Goal: Transaction & Acquisition: Purchase product/service

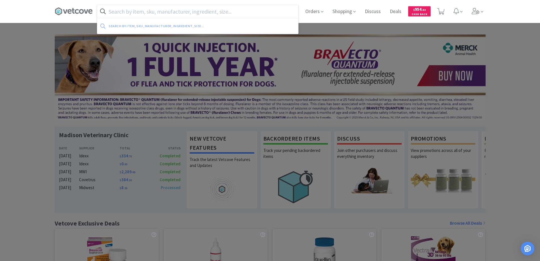
click at [115, 12] on input "text" at bounding box center [197, 11] width 201 height 13
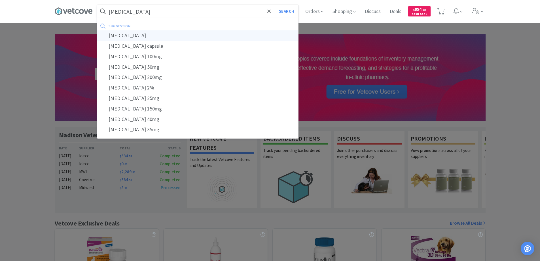
type input "[MEDICAL_DATA]"
click at [121, 33] on div "[MEDICAL_DATA]" at bounding box center [197, 35] width 201 height 10
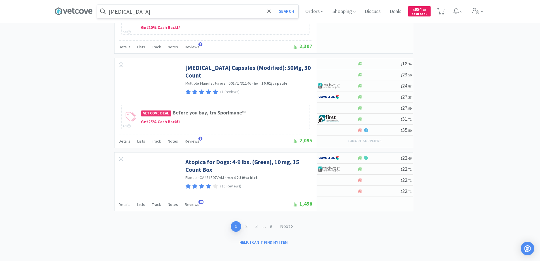
scroll to position [1044, 0]
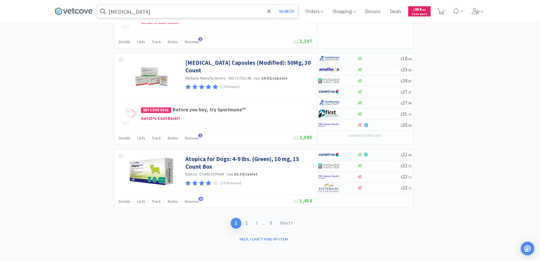
click at [248, 222] on link "2" at bounding box center [246, 222] width 10 height 10
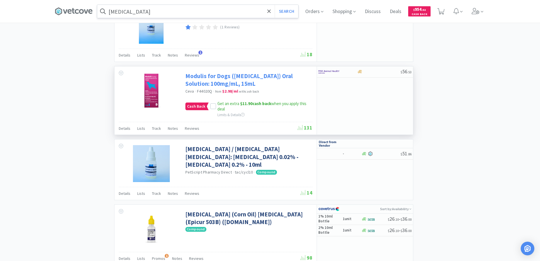
scroll to position [855, 0]
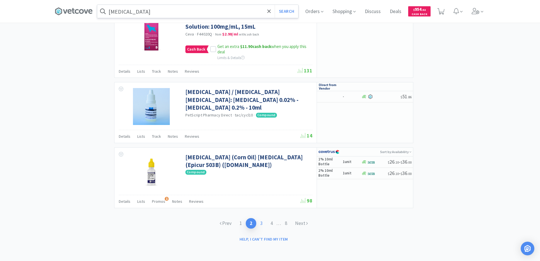
click at [261, 223] on link "3" at bounding box center [261, 223] width 10 height 10
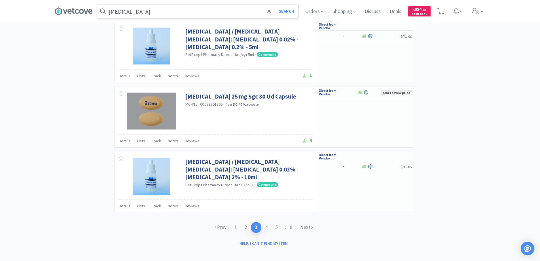
scroll to position [833, 0]
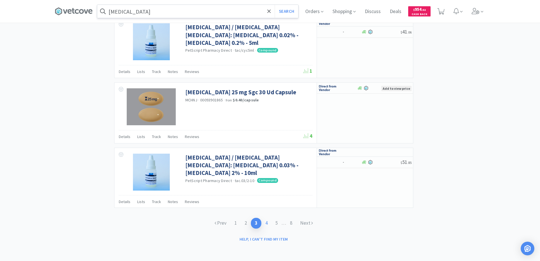
click at [265, 222] on link "4" at bounding box center [266, 222] width 10 height 10
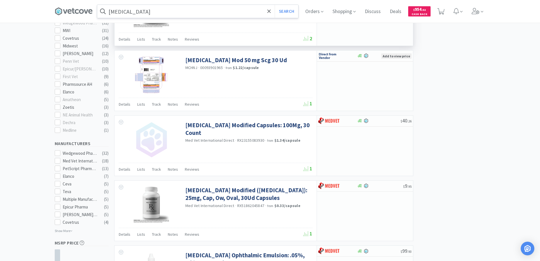
scroll to position [198, 0]
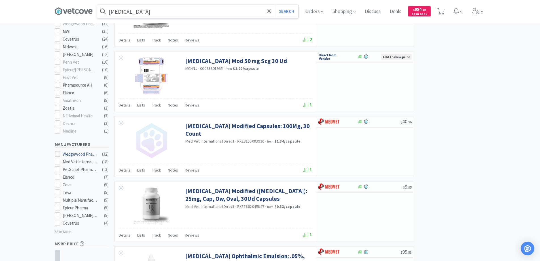
click at [57, 152] on icon at bounding box center [57, 154] width 4 height 4
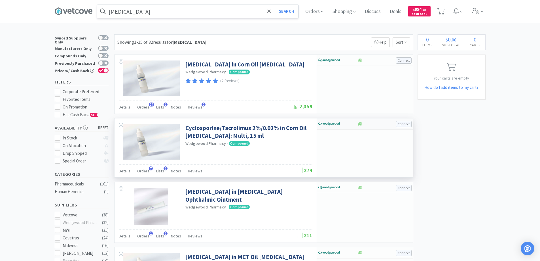
click at [345, 124] on div at bounding box center [333, 124] width 31 height 10
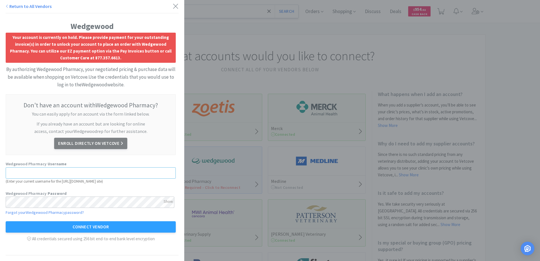
type input "[EMAIL_ADDRESS][DOMAIN_NAME]"
click at [173, 6] on icon at bounding box center [175, 6] width 5 height 5
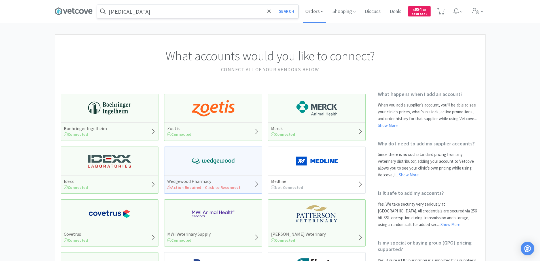
click at [314, 12] on span "Orders" at bounding box center [314, 11] width 23 height 23
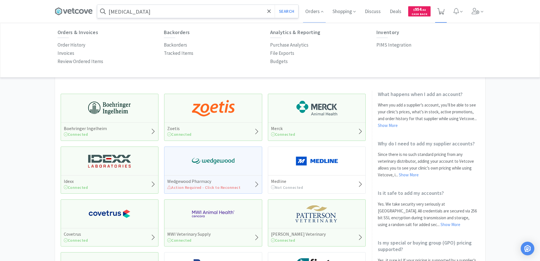
click at [440, 11] on icon at bounding box center [441, 11] width 7 height 6
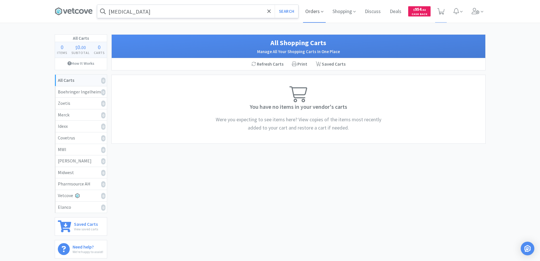
click at [310, 11] on span "Orders" at bounding box center [314, 11] width 23 height 23
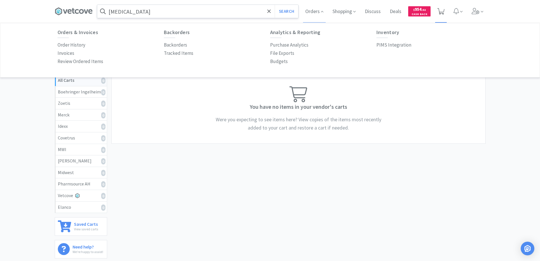
click at [442, 9] on icon at bounding box center [441, 11] width 7 height 6
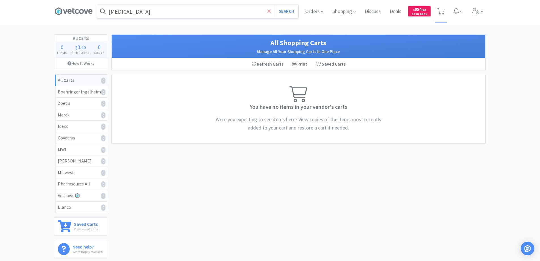
click at [270, 9] on icon at bounding box center [269, 12] width 4 height 6
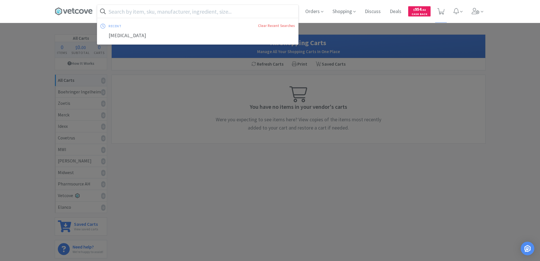
click at [27, 41] on div at bounding box center [270, 130] width 540 height 261
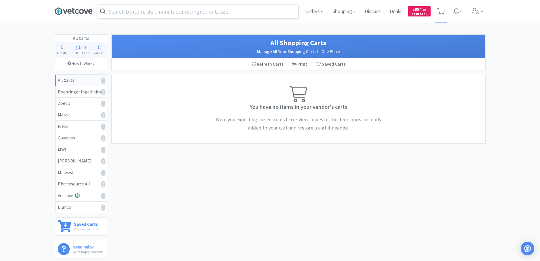
click at [77, 10] on icon at bounding box center [74, 11] width 38 height 9
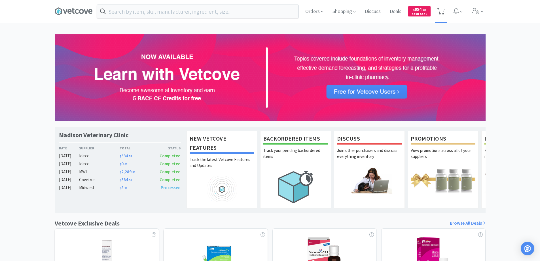
click at [441, 9] on icon at bounding box center [441, 11] width 7 height 6
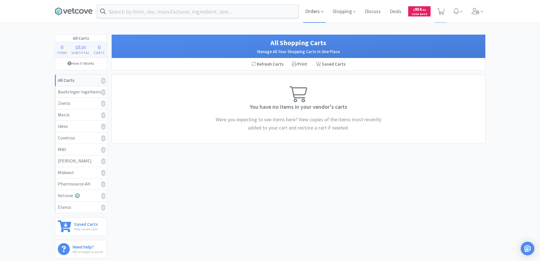
click at [315, 12] on span "Orders" at bounding box center [314, 11] width 23 height 23
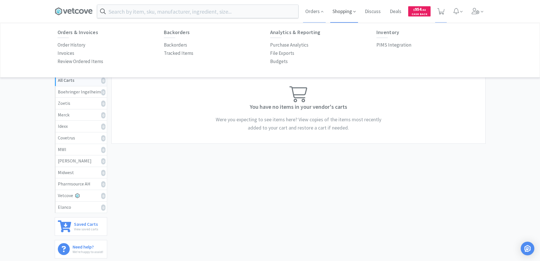
click at [344, 11] on span "Shopping" at bounding box center [344, 11] width 28 height 23
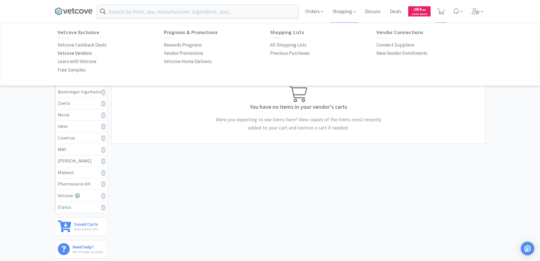
click at [79, 52] on p "Vetcove Vendors" at bounding box center [75, 53] width 34 height 8
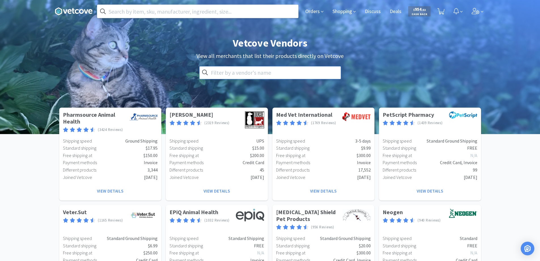
click at [217, 69] on input "text" at bounding box center [270, 72] width 142 height 13
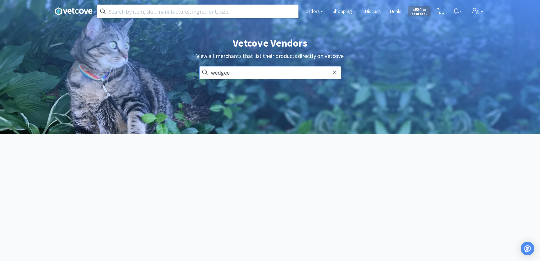
click at [236, 77] on input "wedgee" at bounding box center [270, 72] width 142 height 13
type input "wedgewood"
click at [205, 72] on icon at bounding box center [207, 72] width 6 height 6
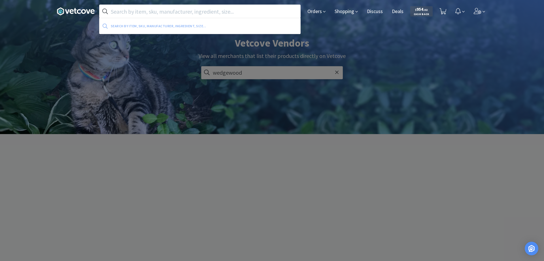
click at [121, 10] on input "text" at bounding box center [200, 11] width 201 height 13
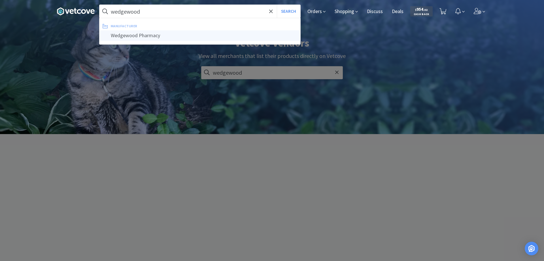
click at [123, 35] on div "Wedgewood Pharmacy" at bounding box center [200, 35] width 201 height 10
type input "Wedgewood Pharmacy"
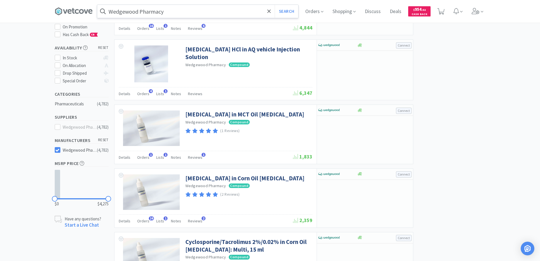
scroll to position [85, 0]
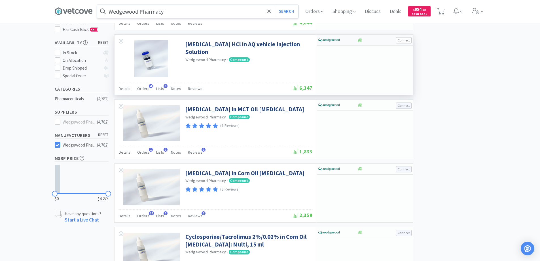
click at [402, 39] on button "Connect" at bounding box center [404, 40] width 16 height 6
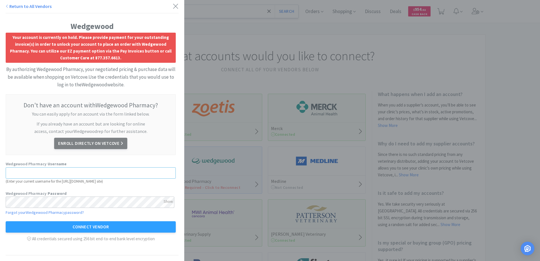
type input "[EMAIL_ADDRESS][DOMAIN_NAME]"
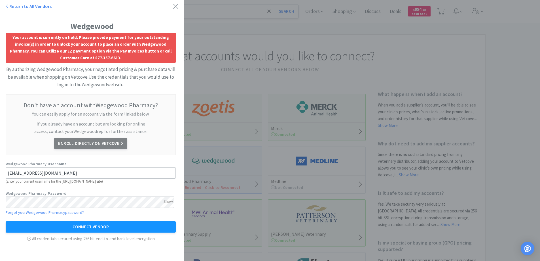
click at [96, 227] on button "Connect Vendor" at bounding box center [91, 226] width 170 height 11
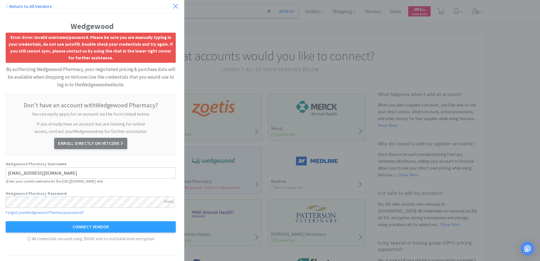
click at [173, 5] on icon at bounding box center [176, 6] width 6 height 8
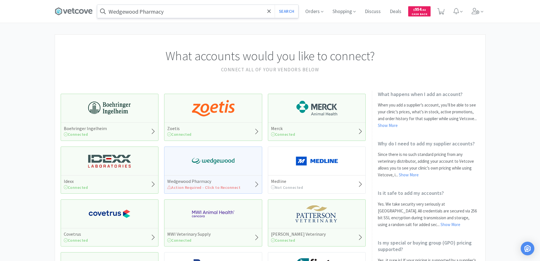
click at [210, 187] on span "Action Required - Click to Reconnect" at bounding box center [203, 187] width 73 height 5
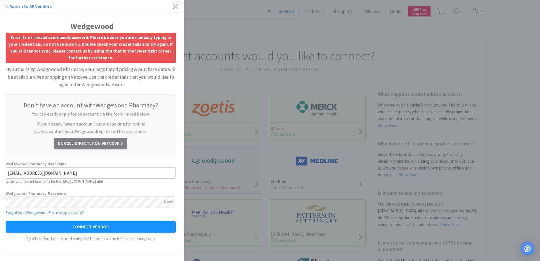
click at [87, 226] on button "Connect Vendor" at bounding box center [91, 226] width 170 height 11
click at [168, 200] on div "Show" at bounding box center [168, 201] width 9 height 10
click at [165, 202] on div "Hide" at bounding box center [169, 201] width 8 height 10
click at [173, 6] on icon at bounding box center [176, 6] width 6 height 8
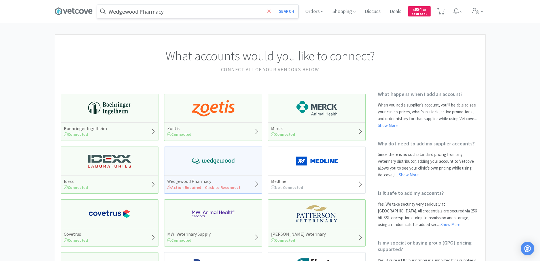
click at [268, 10] on icon at bounding box center [268, 10] width 3 height 3
click at [73, 10] on icon at bounding box center [73, 11] width 3 height 6
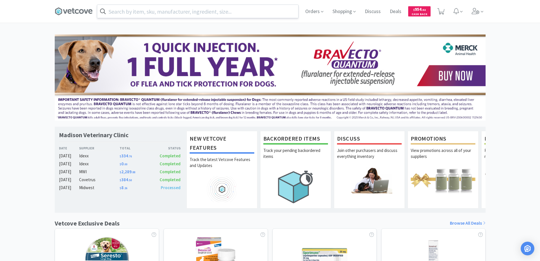
click at [116, 11] on input "text" at bounding box center [197, 11] width 201 height 13
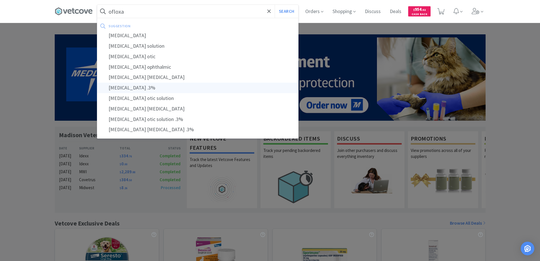
click at [122, 87] on div "ofloxacin .3%" at bounding box center [197, 88] width 201 height 10
type input "ofloxacin .3%"
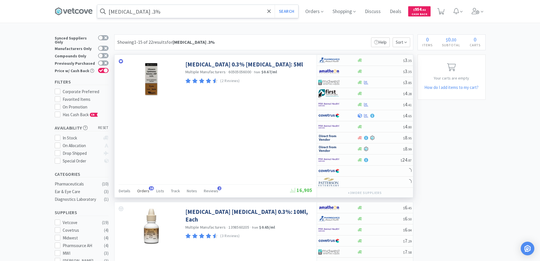
click at [151, 187] on span "16" at bounding box center [151, 188] width 5 height 4
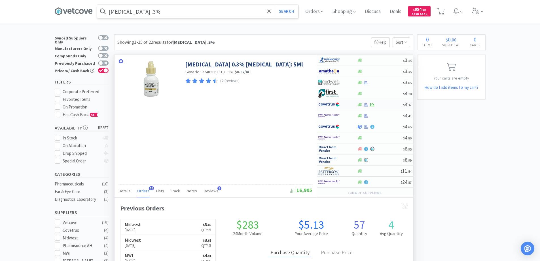
click at [348, 105] on div at bounding box center [333, 105] width 31 height 10
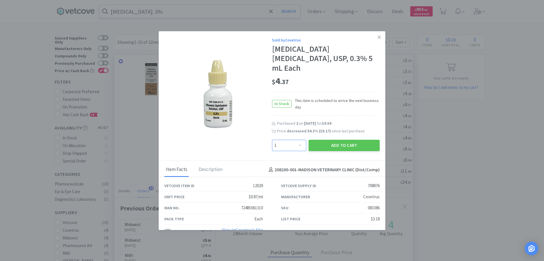
click at [297, 140] on select "Enter Quantity 1 2 3 4 5 6 7 8 9 10 11 12 13 14 15 16 17 18 19 20 Enter Quantity" at bounding box center [289, 145] width 34 height 11
select select "4"
click at [272, 140] on select "Enter Quantity 1 2 3 4 5 6 7 8 9 10 11 12 13 14 15 16 17 18 19 20 Enter Quantity" at bounding box center [289, 145] width 34 height 11
click at [335, 140] on button "Add to Cart" at bounding box center [344, 145] width 71 height 11
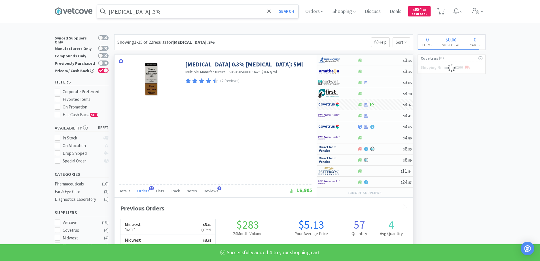
select select "4"
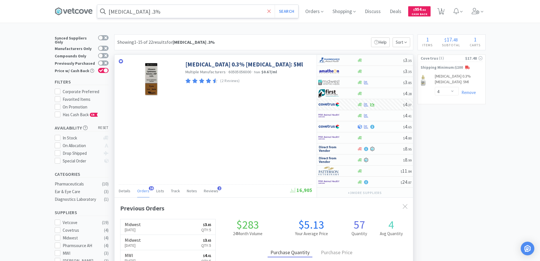
click at [269, 10] on span at bounding box center [269, 11] width 7 height 12
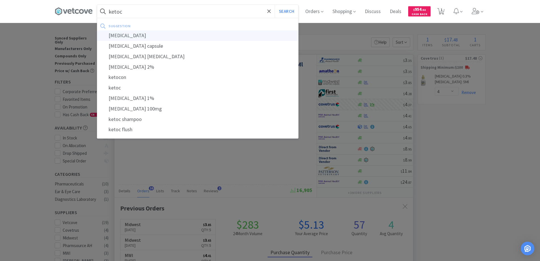
click at [123, 35] on div "ketoconazole" at bounding box center [197, 35] width 201 height 10
type input "ketoconazole"
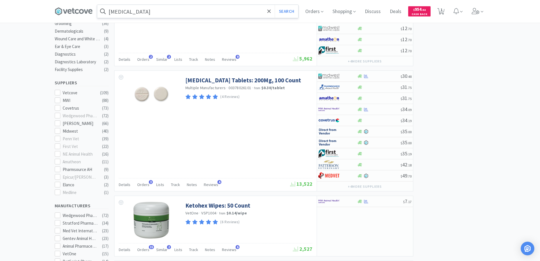
scroll to position [170, 0]
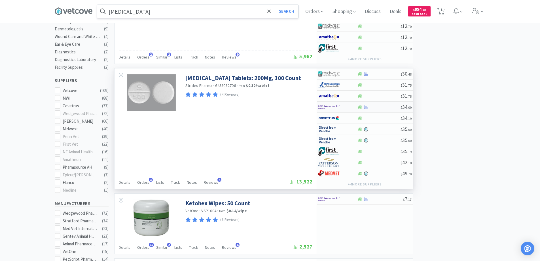
click at [348, 106] on div at bounding box center [333, 107] width 31 height 10
select select "1"
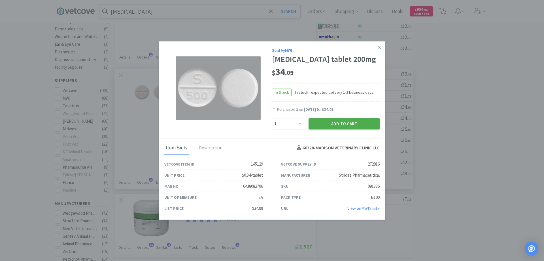
click at [324, 123] on button "Add to Cart" at bounding box center [344, 123] width 71 height 11
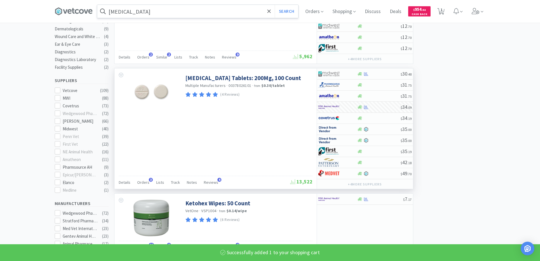
select select "1"
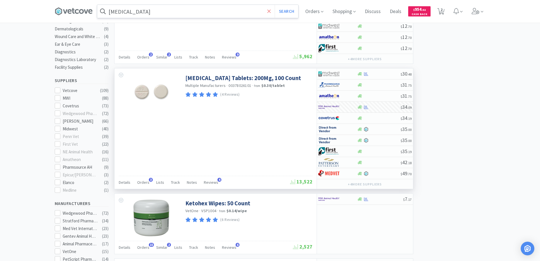
click at [271, 10] on icon at bounding box center [269, 12] width 4 height 6
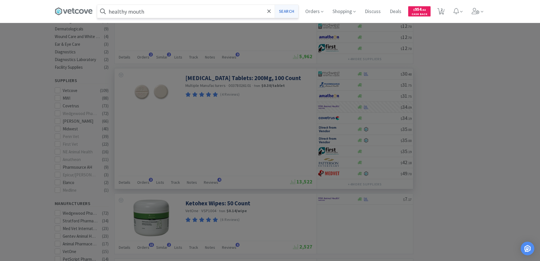
type input "healthy mouth"
click at [289, 11] on button "Search" at bounding box center [287, 11] width 24 height 13
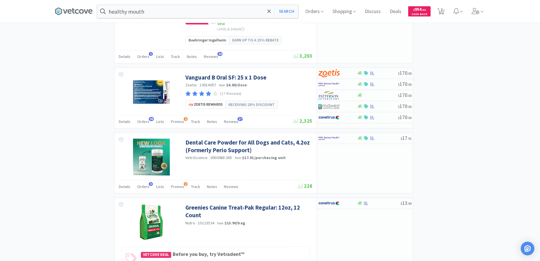
scroll to position [624, 0]
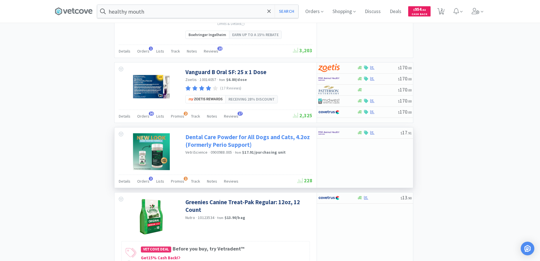
click at [210, 138] on link "Dental Care Powder for All Dogs and Cats, 4.2oz (Formerly Perio Support)" at bounding box center [248, 141] width 126 height 16
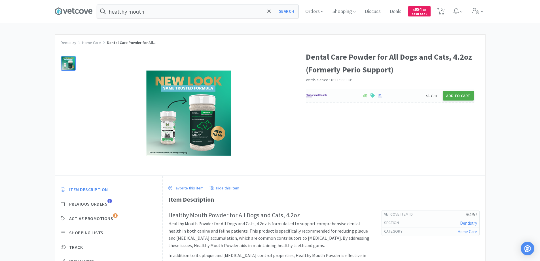
click at [453, 94] on button "Add to Cart" at bounding box center [458, 96] width 31 height 10
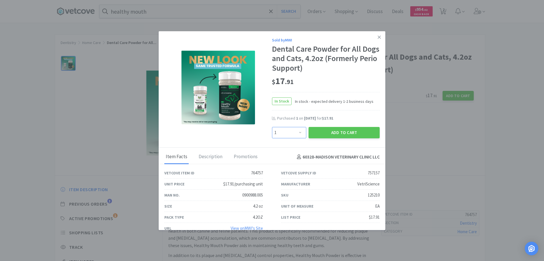
click at [297, 132] on select "Enter Quantity 1 2 3 4 5 6 7 8 9 10 11 12 13 14 15 16 17 18 19 20 Enter Quantity" at bounding box center [289, 132] width 34 height 11
select select "2"
click at [272, 127] on select "Enter Quantity 1 2 3 4 5 6 7 8 9 10 11 12 13 14 15 16 17 18 19 20 Enter Quantity" at bounding box center [289, 132] width 34 height 11
click at [331, 133] on button "Add to Cart" at bounding box center [344, 132] width 71 height 11
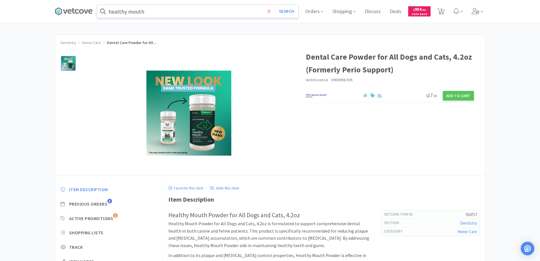
click at [269, 12] on span at bounding box center [269, 11] width 7 height 12
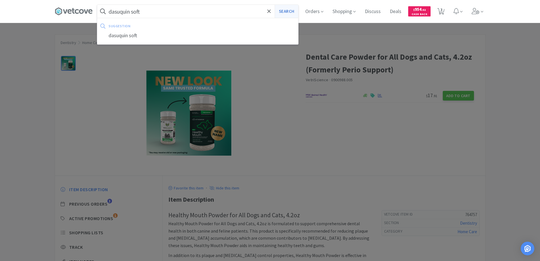
type input "dasuquin soft"
click at [287, 9] on button "Search" at bounding box center [287, 11] width 24 height 13
select select "4"
select select "2"
select select "1"
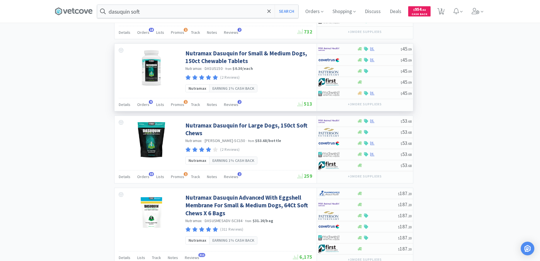
scroll to position [397, 0]
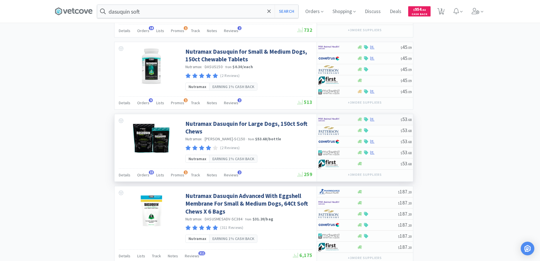
click at [350, 119] on div at bounding box center [337, 120] width 39 height 10
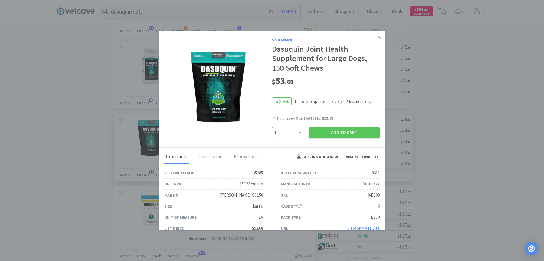
click at [298, 130] on select "Enter Quantity 1 2 3 4 5 6 7 8 9 10 11 12 13 14 15 16 17 18 19 20 Enter Quantity" at bounding box center [289, 132] width 34 height 11
select select "3"
click at [272, 127] on select "Enter Quantity 1 2 3 4 5 6 7 8 9 10 11 12 13 14 15 16 17 18 19 20 Enter Quantity" at bounding box center [289, 132] width 34 height 11
click at [337, 133] on button "Add to Cart" at bounding box center [344, 132] width 71 height 11
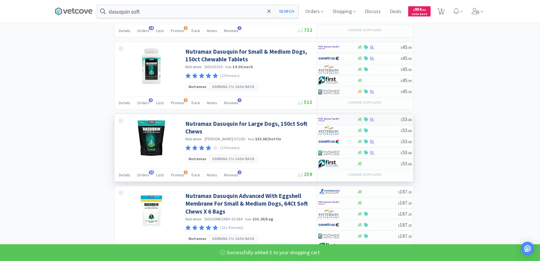
select select "3"
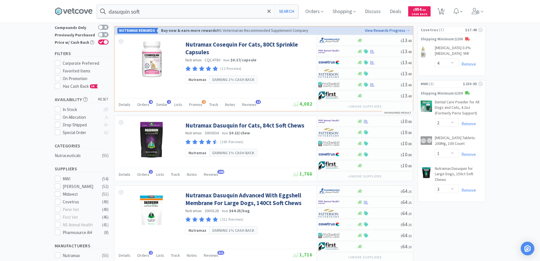
scroll to position [0, 0]
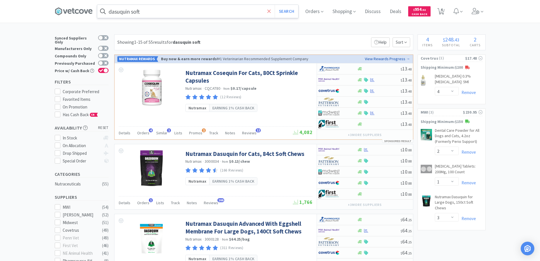
click at [271, 10] on icon at bounding box center [269, 12] width 4 height 6
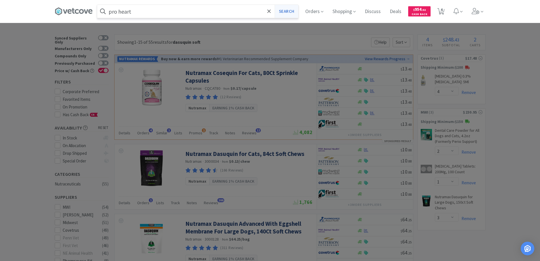
type input "pro heart"
click at [285, 11] on button "Search" at bounding box center [287, 11] width 24 height 13
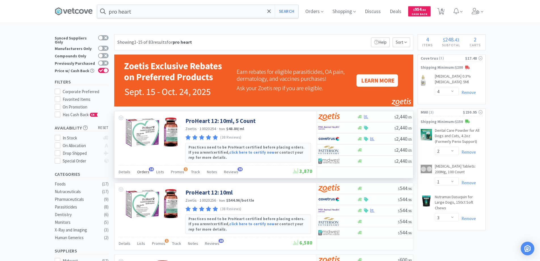
click at [150, 170] on span "16" at bounding box center [151, 169] width 5 height 4
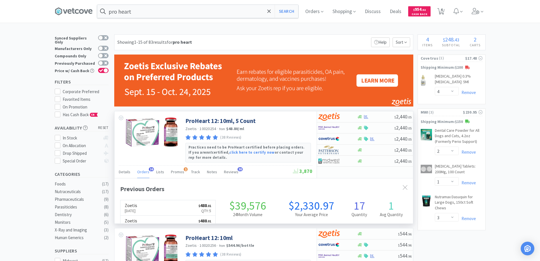
scroll to position [152, 299]
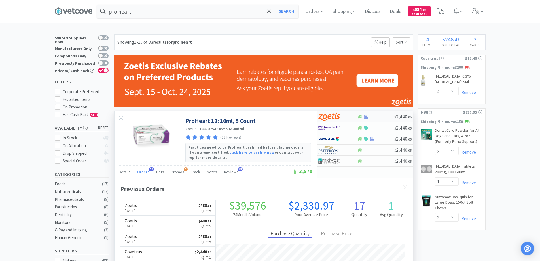
click at [344, 115] on div at bounding box center [333, 117] width 31 height 10
select select "5"
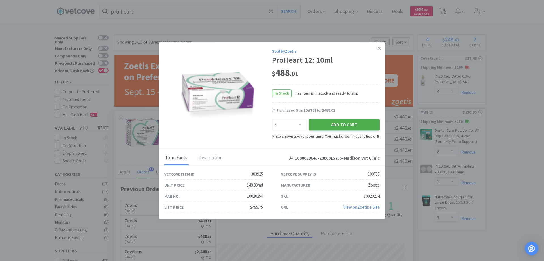
click at [338, 126] on button "Add to Cart" at bounding box center [344, 124] width 71 height 11
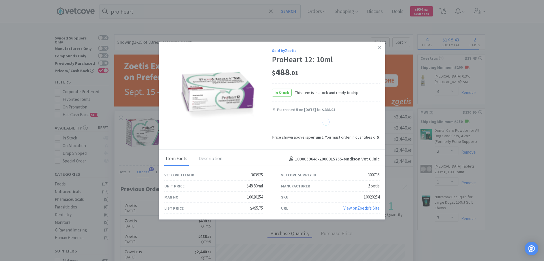
select select "5"
select select "1"
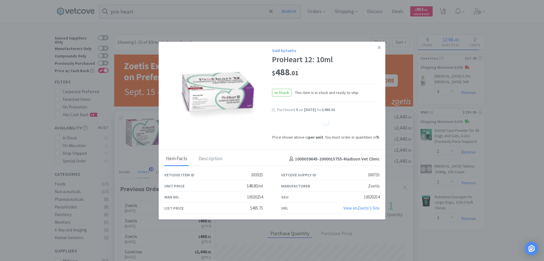
select select "1"
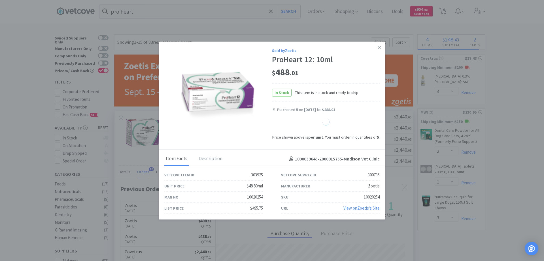
select select "1"
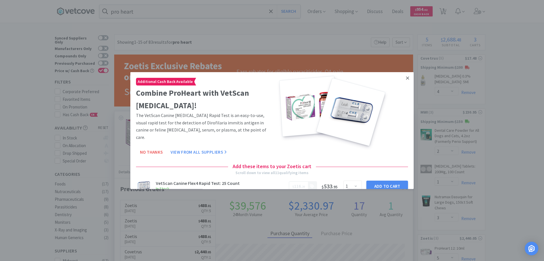
click at [406, 77] on icon at bounding box center [407, 77] width 3 height 3
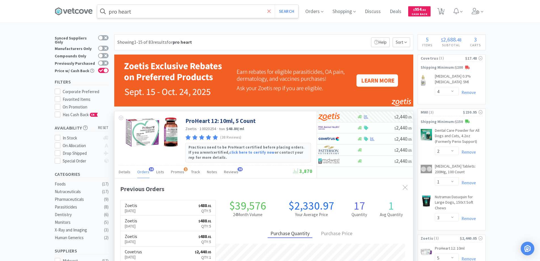
click at [271, 10] on icon at bounding box center [269, 12] width 4 height 6
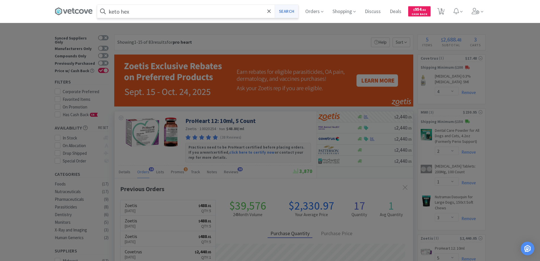
type input "keto hex"
click at [287, 10] on button "Search" at bounding box center [287, 11] width 24 height 13
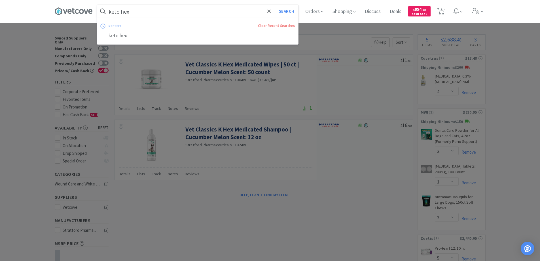
click at [142, 12] on input "keto hex" at bounding box center [197, 11] width 201 height 13
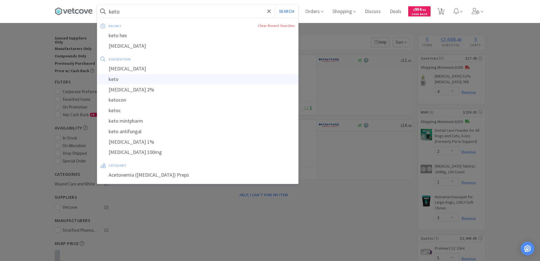
type input "keto"
click at [111, 79] on div "keto" at bounding box center [197, 79] width 201 height 10
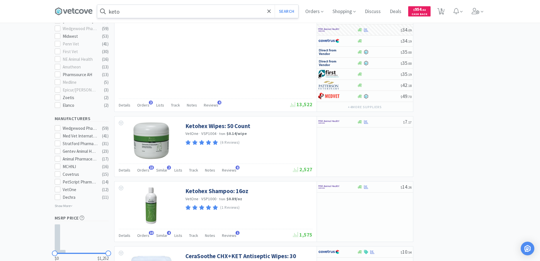
scroll to position [284, 0]
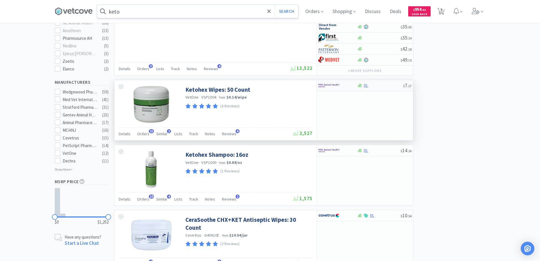
click at [342, 87] on div at bounding box center [333, 86] width 31 height 10
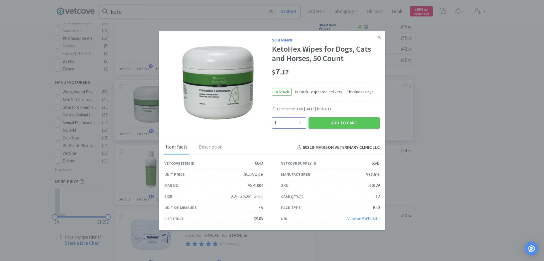
click at [298, 122] on select "Enter Quantity 1 2 3 4 5 6 7 8 9 10 11 12 13 14 15 16 17 18 19 20 Enter Quantity" at bounding box center [289, 122] width 34 height 11
select select "2"
click at [272, 117] on select "Enter Quantity 1 2 3 4 5 6 7 8 9 10 11 12 13 14 15 16 17 18 19 20 Enter Quantity" at bounding box center [289, 122] width 34 height 11
click at [336, 123] on button "Add to Cart" at bounding box center [344, 122] width 71 height 11
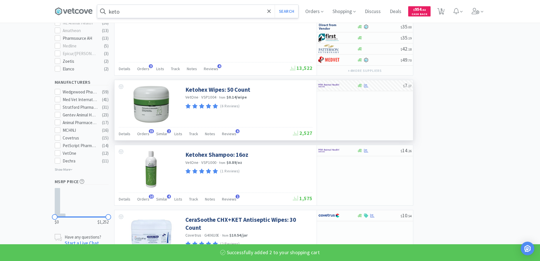
select select "2"
select select "3"
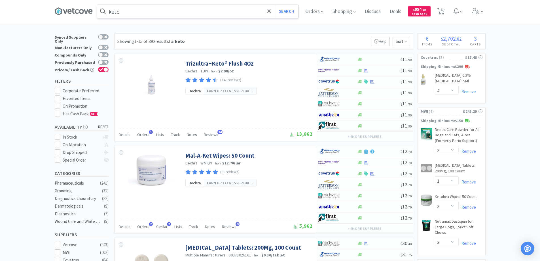
scroll to position [0, 0]
click at [271, 11] on icon at bounding box center [268, 10] width 3 height 3
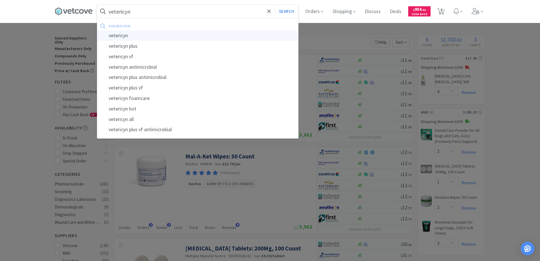
type input "vetericyn"
click at [121, 35] on div "vetericyn" at bounding box center [197, 35] width 201 height 10
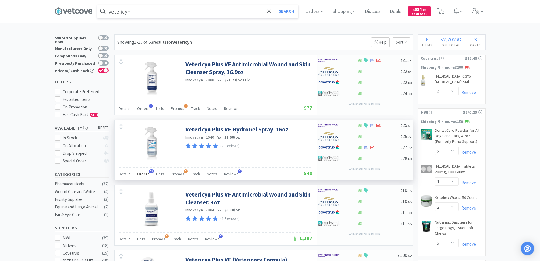
click at [151, 170] on span "13" at bounding box center [151, 171] width 5 height 4
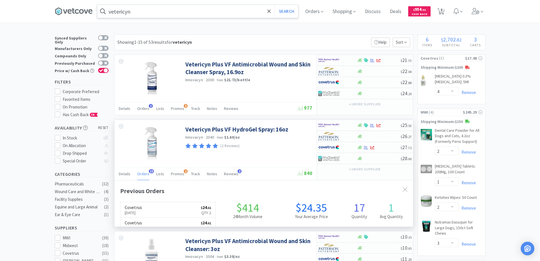
scroll to position [152, 299]
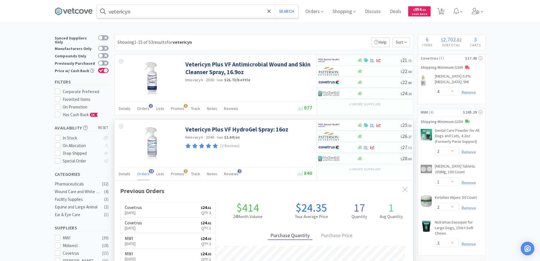
click at [151, 170] on span "13" at bounding box center [151, 171] width 5 height 4
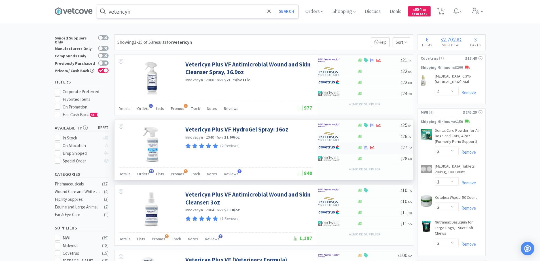
click at [345, 149] on div at bounding box center [333, 147] width 31 height 10
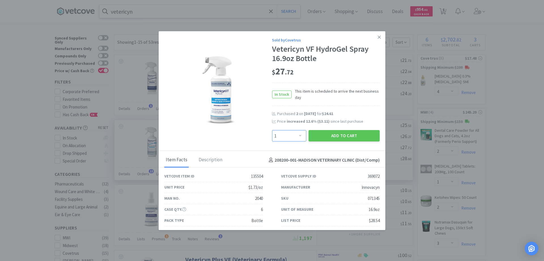
click at [298, 134] on select "Enter Quantity 1 2 3 4 5 6 7 8 9 10 11 12 13 14 15 16 17 18 19 20 Enter Quantity" at bounding box center [289, 135] width 34 height 11
select select "2"
click at [272, 130] on select "Enter Quantity 1 2 3 4 5 6 7 8 9 10 11 12 13 14 15 16 17 18 19 20 Enter Quantity" at bounding box center [289, 135] width 34 height 11
click at [328, 136] on button "Add to Cart" at bounding box center [344, 135] width 71 height 11
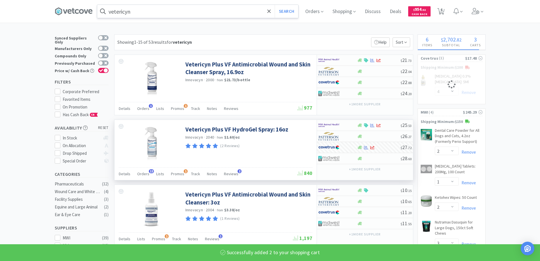
select select "2"
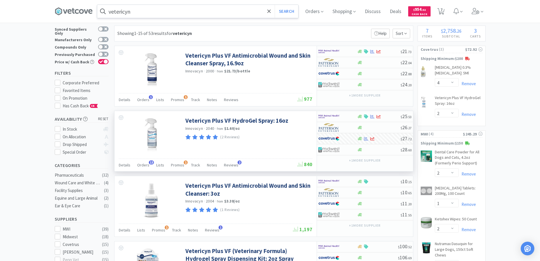
scroll to position [0, 0]
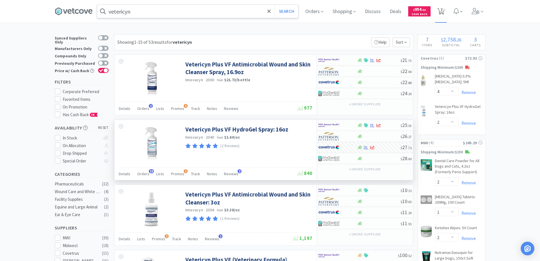
click at [443, 10] on span "7" at bounding box center [442, 9] width 2 height 23
select select "5"
select select "4"
select select "2"
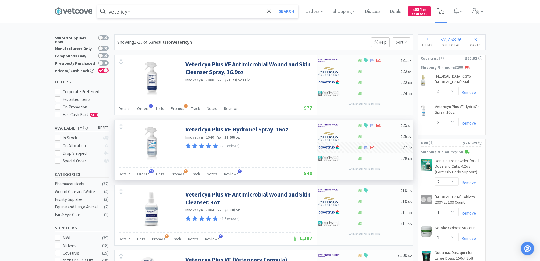
select select "1"
select select "2"
select select "3"
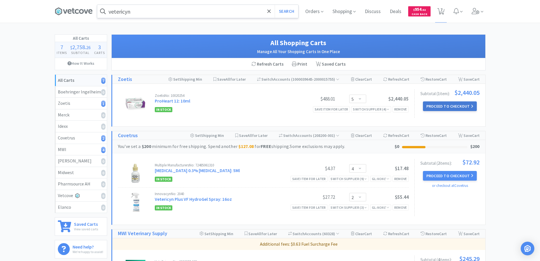
click at [436, 106] on button "Proceed to Checkout" at bounding box center [450, 106] width 54 height 10
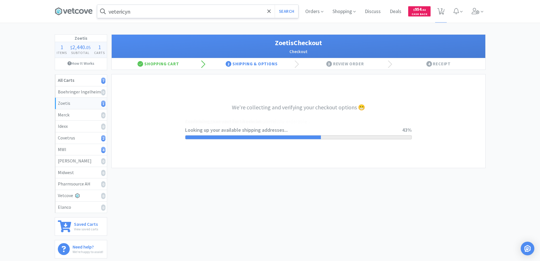
select select "invoice"
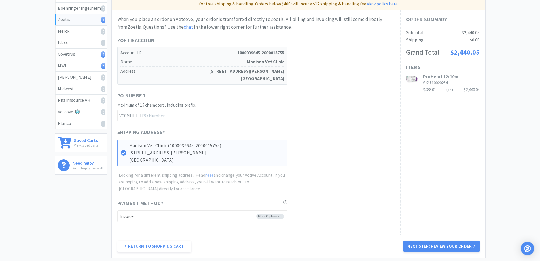
scroll to position [139, 0]
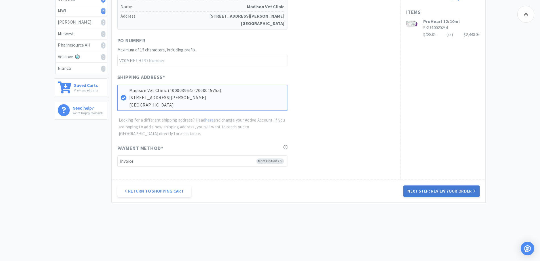
click at [436, 190] on button "Next Step: Review Your Order" at bounding box center [441, 190] width 76 height 11
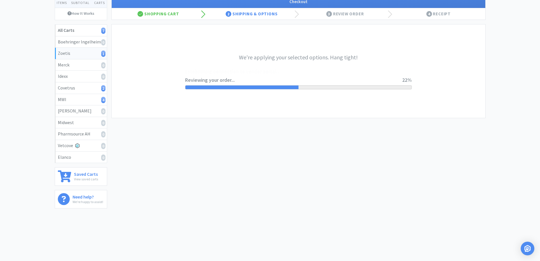
scroll to position [0, 0]
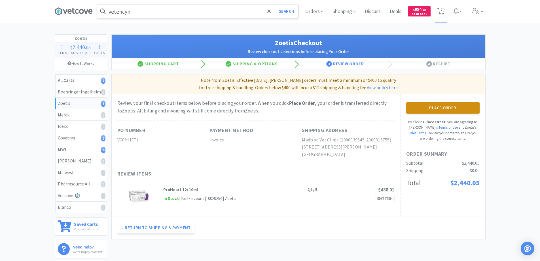
click at [434, 107] on button "Place Order" at bounding box center [442, 107] width 73 height 11
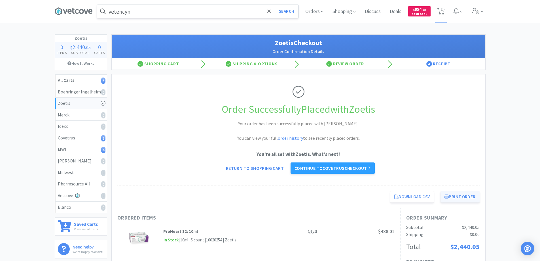
click at [456, 196] on button "Print Order" at bounding box center [460, 196] width 39 height 11
click at [74, 12] on icon at bounding box center [74, 11] width 38 height 9
